Goal: Task Accomplishment & Management: Manage account settings

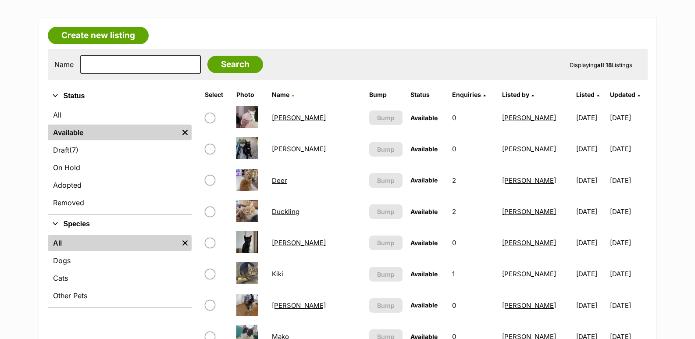
click at [296, 211] on link "Duckling" at bounding box center [286, 211] width 28 height 8
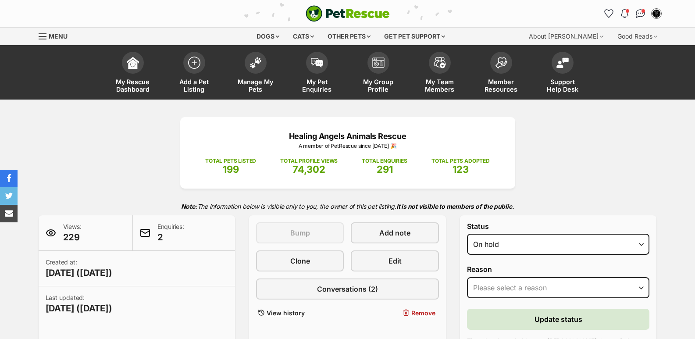
select select "on_hold"
select select "adoption_pending"
click at [467, 277] on select "Please select a reason Medical reasons Reviewing applications Adoption pending …" at bounding box center [558, 287] width 183 height 21
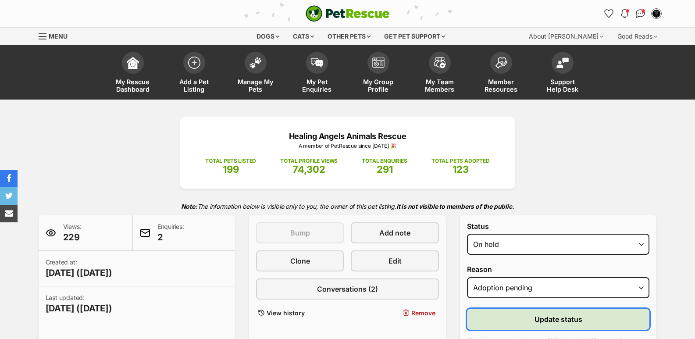
click at [529, 326] on button "Update status" at bounding box center [558, 319] width 183 height 21
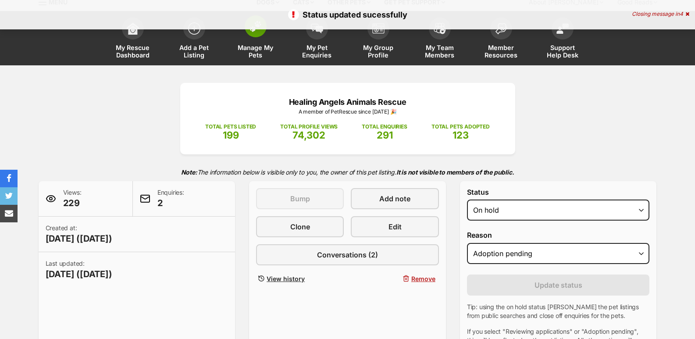
scroll to position [44, 0]
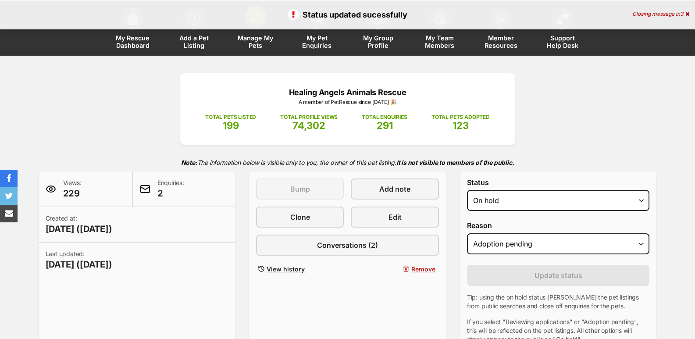
click at [258, 41] on span "Manage My Pets" at bounding box center [255, 41] width 39 height 15
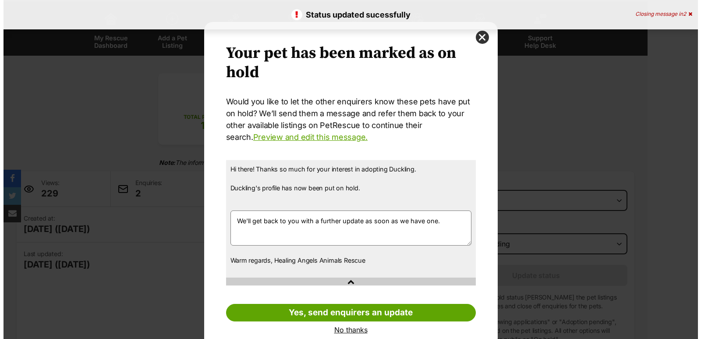
scroll to position [0, 0]
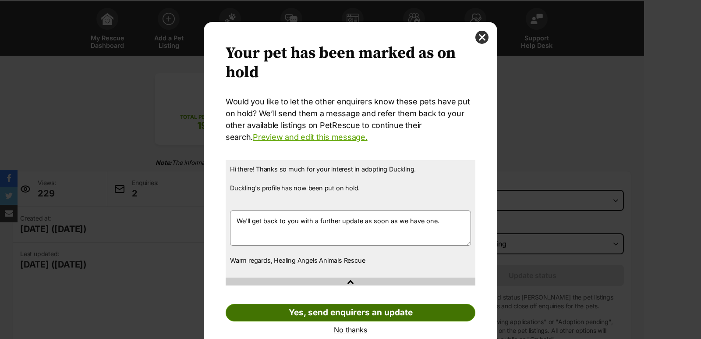
click at [325, 312] on link "Yes, send enquirers an update" at bounding box center [351, 313] width 250 height 18
